Goal: Transaction & Acquisition: Purchase product/service

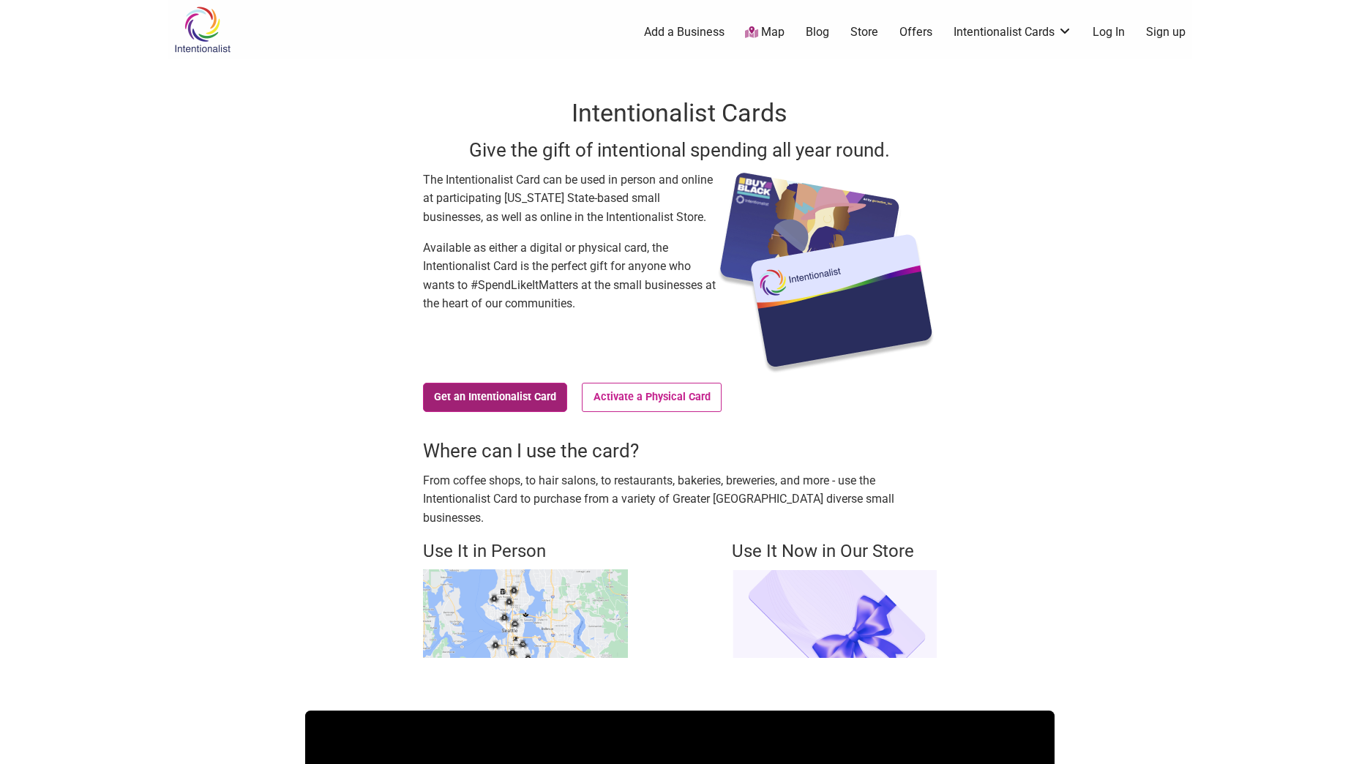
click at [473, 395] on link "Get an Intentionalist Card" at bounding box center [495, 397] width 145 height 29
click at [848, 27] on ul "0 Add a Business Map Blog Store Offers Intentionalist Cards Buy Black Card Inte…" at bounding box center [752, 32] width 896 height 17
click at [855, 32] on link "Store" at bounding box center [864, 32] width 28 height 16
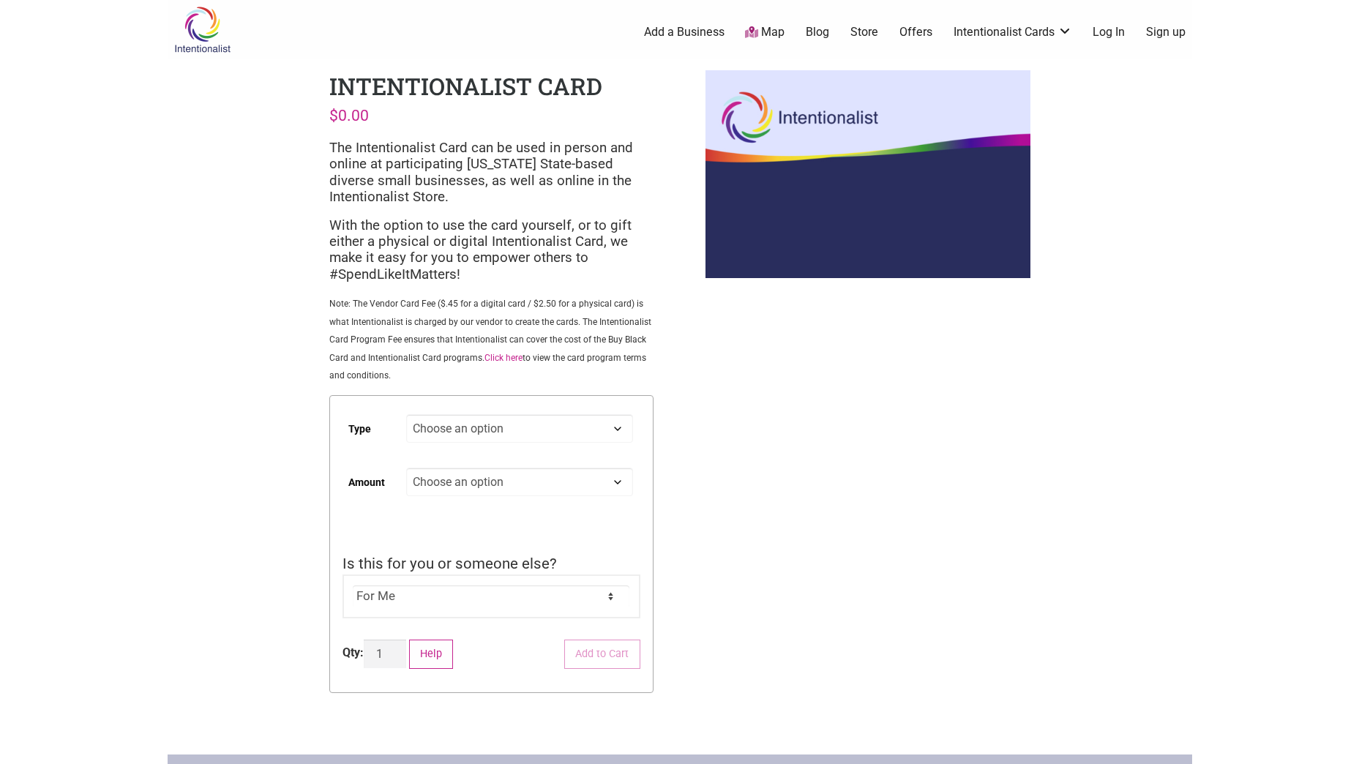
click at [622, 432] on select "Choose an option Digital Physical" at bounding box center [519, 428] width 226 height 29
select select "Physical"
click at [406, 414] on select "Choose an option Digital Physical" at bounding box center [519, 428] width 226 height 29
click at [620, 485] on select "Choose an option Custom 25 50 100 150 200 250" at bounding box center [519, 482] width 226 height 29
click at [634, 485] on td "Choose an option Custom 25 50 100 150 200 250 Clear" at bounding box center [522, 501] width 233 height 79
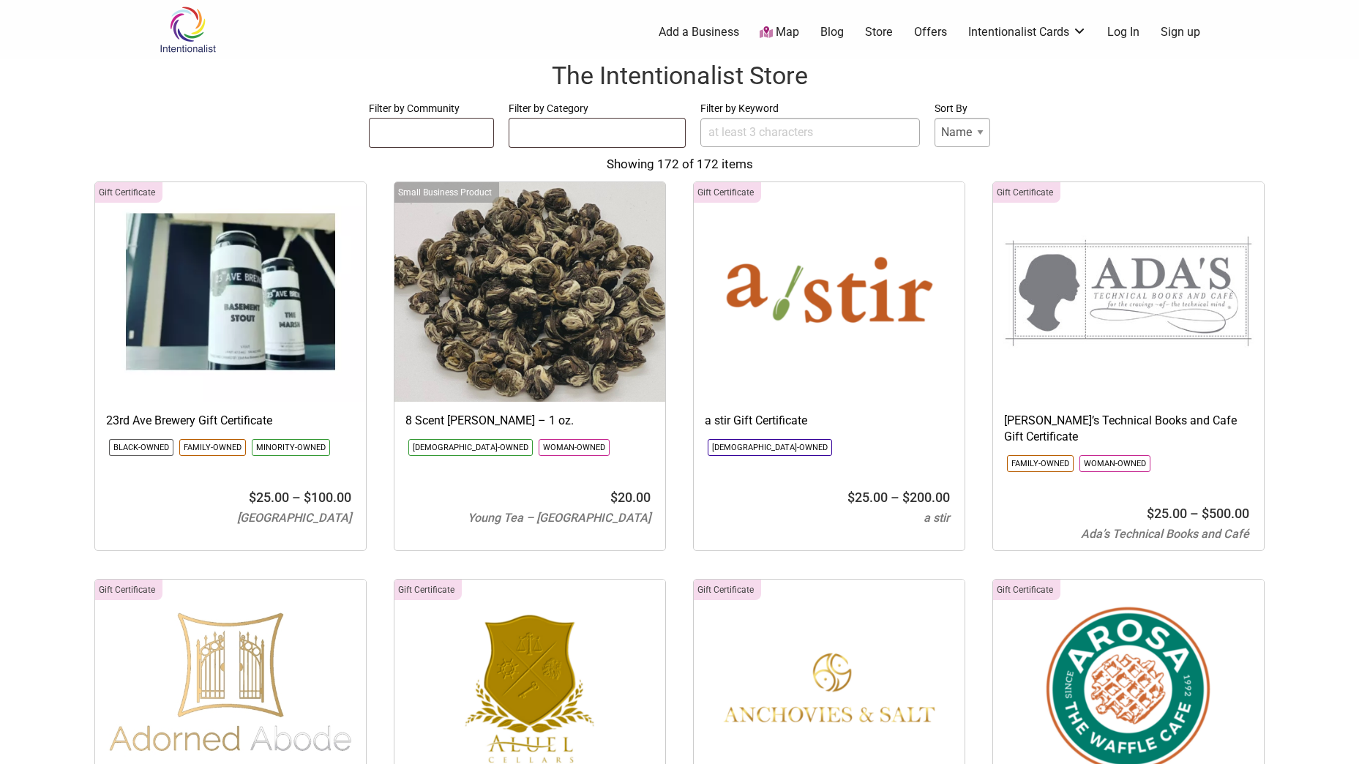
select select
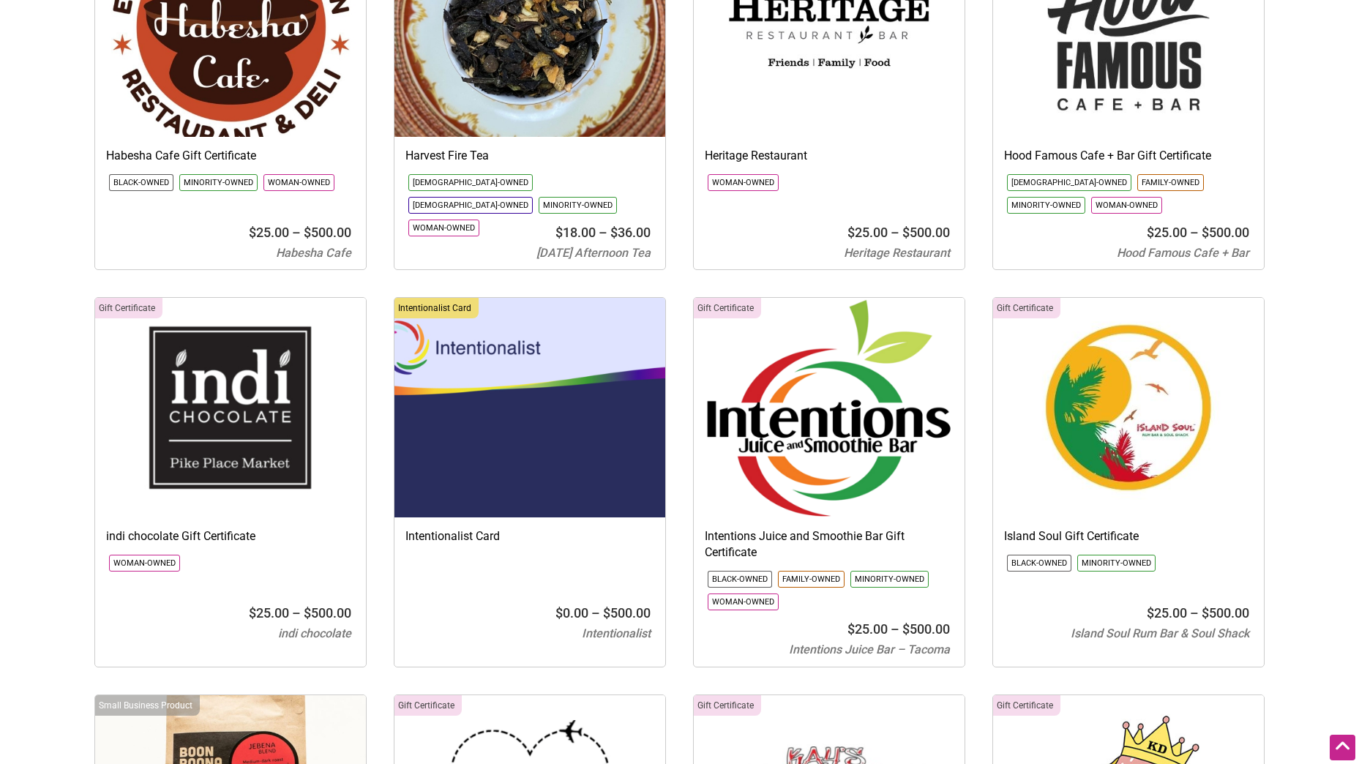
scroll to position [6220, 0]
